Goal: Go to known website: Access a specific website the user already knows

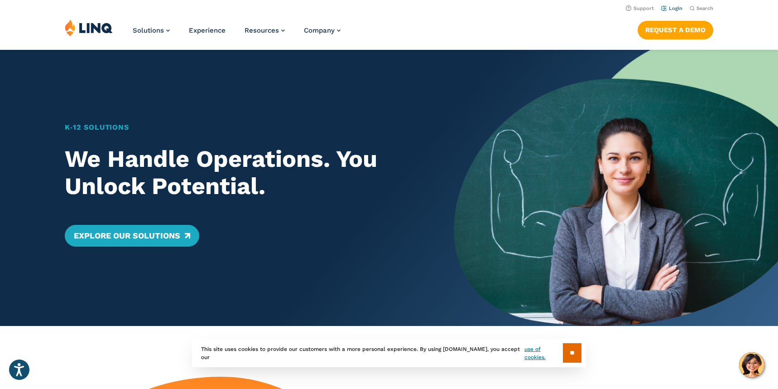
click at [676, 9] on link "Login" at bounding box center [671, 8] width 21 height 6
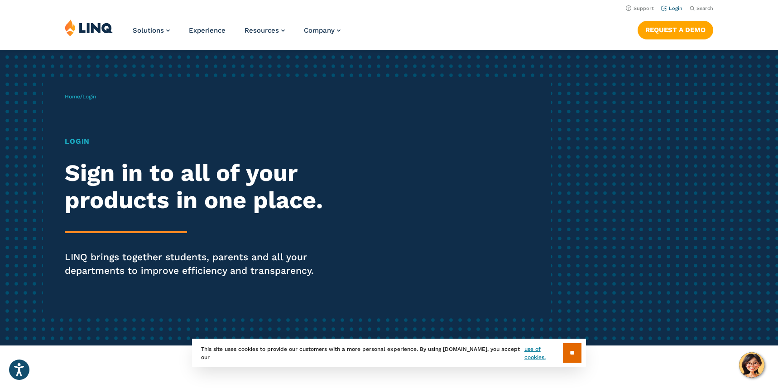
click at [674, 6] on link "Login" at bounding box center [671, 8] width 21 height 6
click at [113, 230] on div "Login Sign in to all of your products in one place. LINQ brings together studen…" at bounding box center [215, 219] width 300 height 167
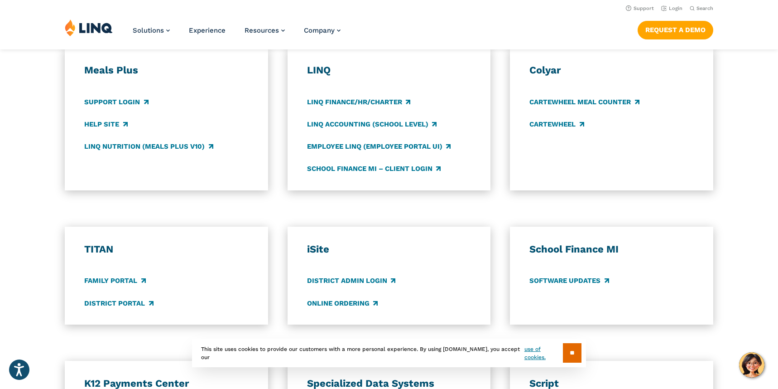
scroll to position [498, 0]
click at [119, 279] on link "Family Portal" at bounding box center [114, 281] width 61 height 10
